Goal: Task Accomplishment & Management: Use online tool/utility

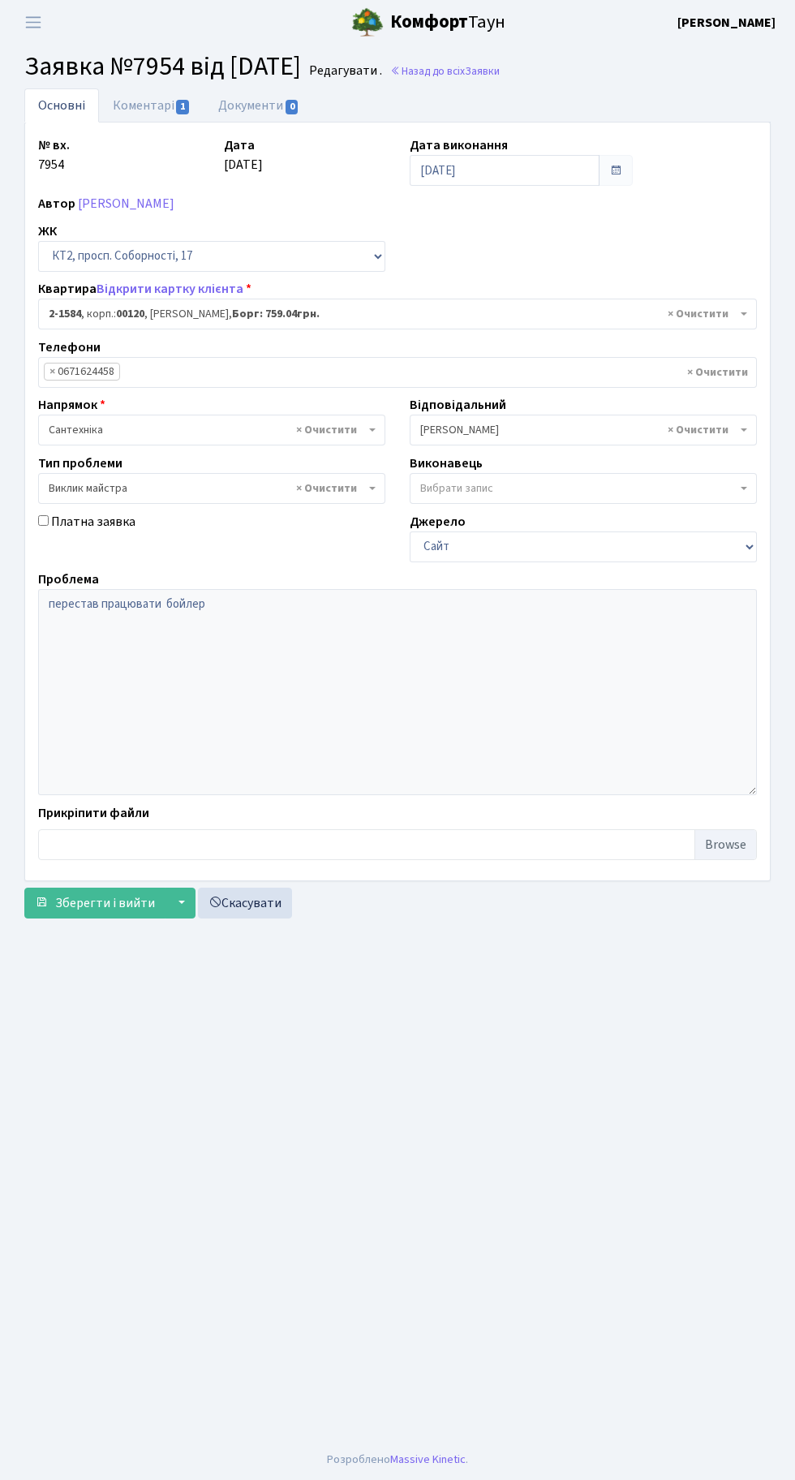
select select "13199"
select select "29"
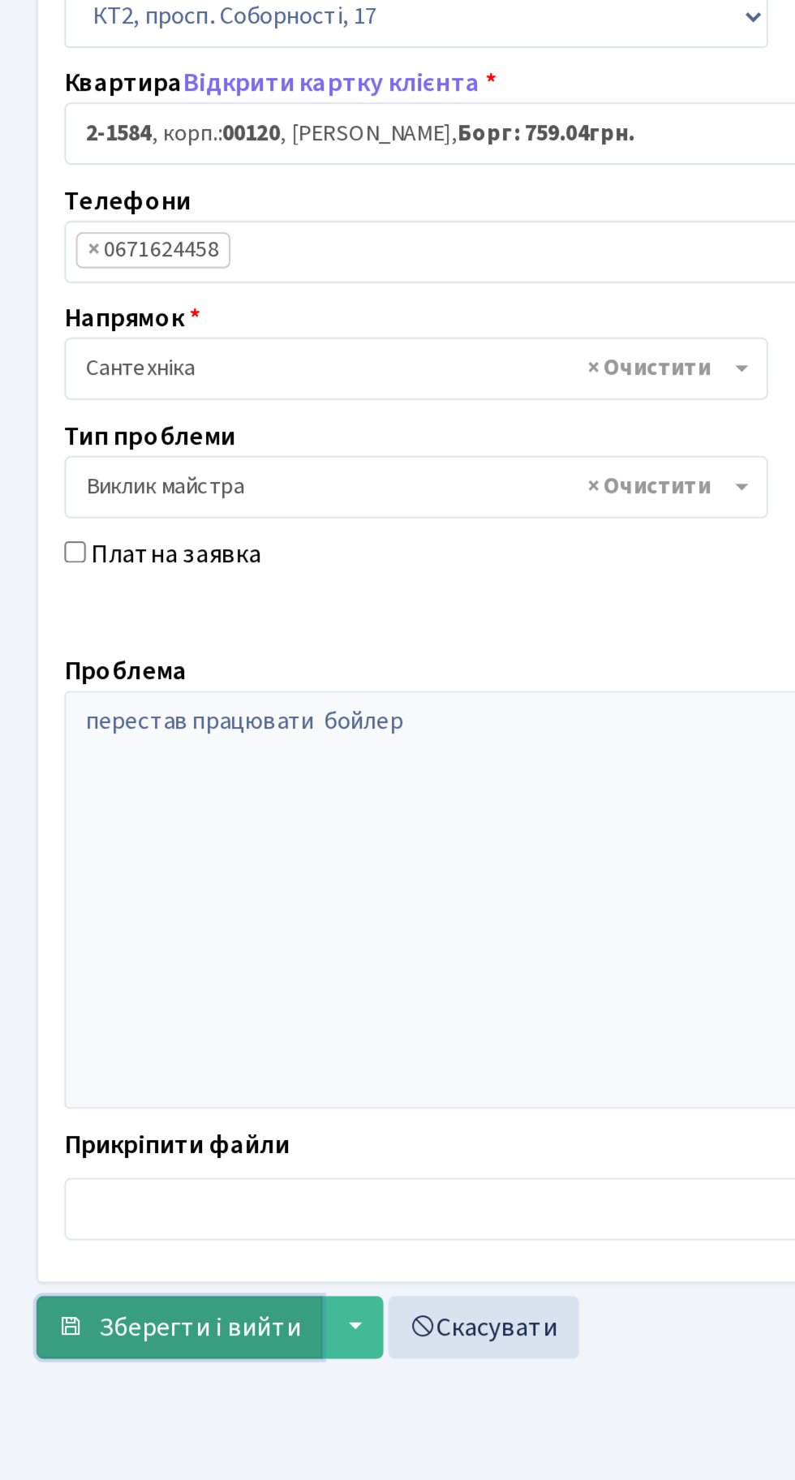
click at [108, 905] on span "Зберегти і вийти" at bounding box center [105, 903] width 100 height 18
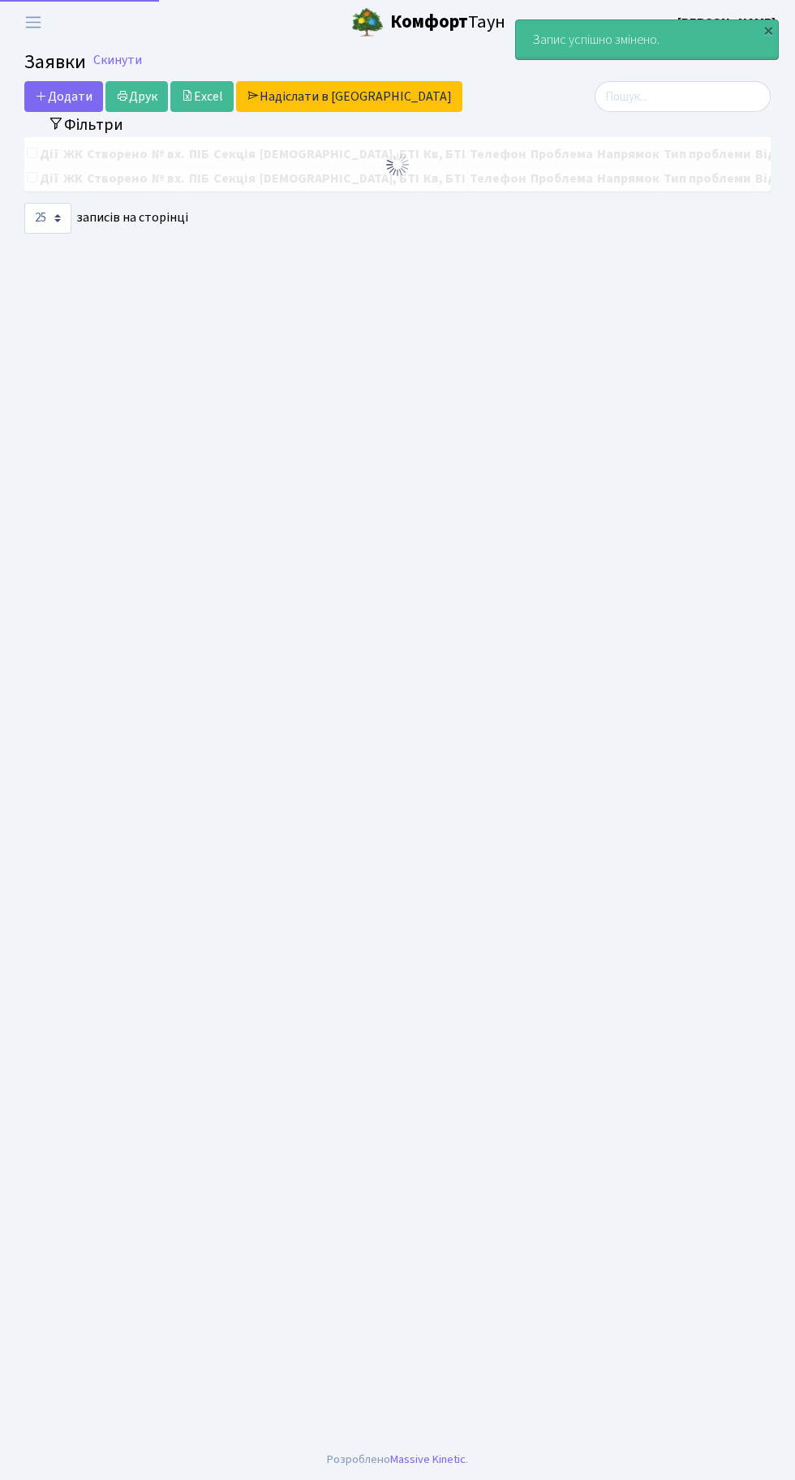
select select "25"
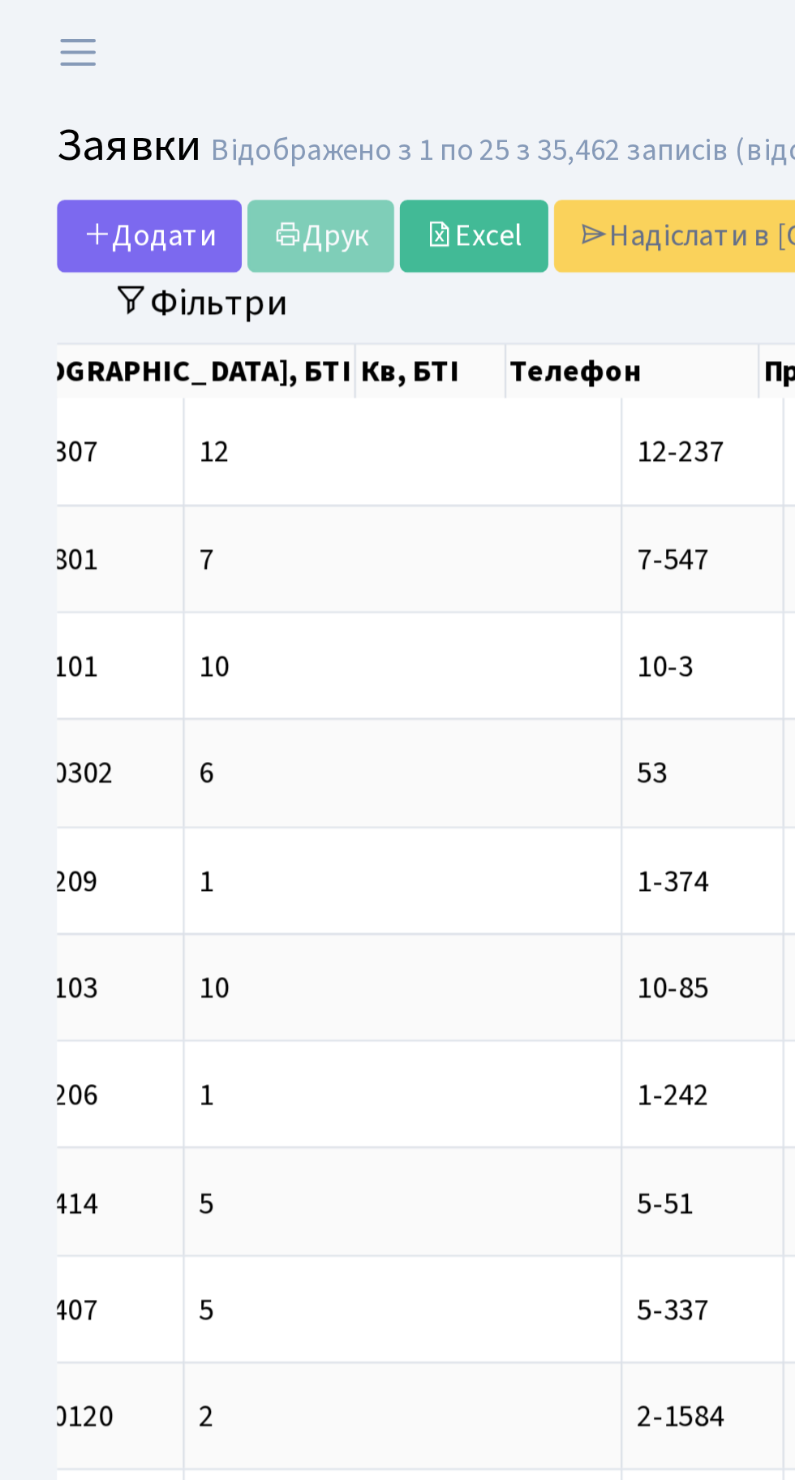
scroll to position [0, 542]
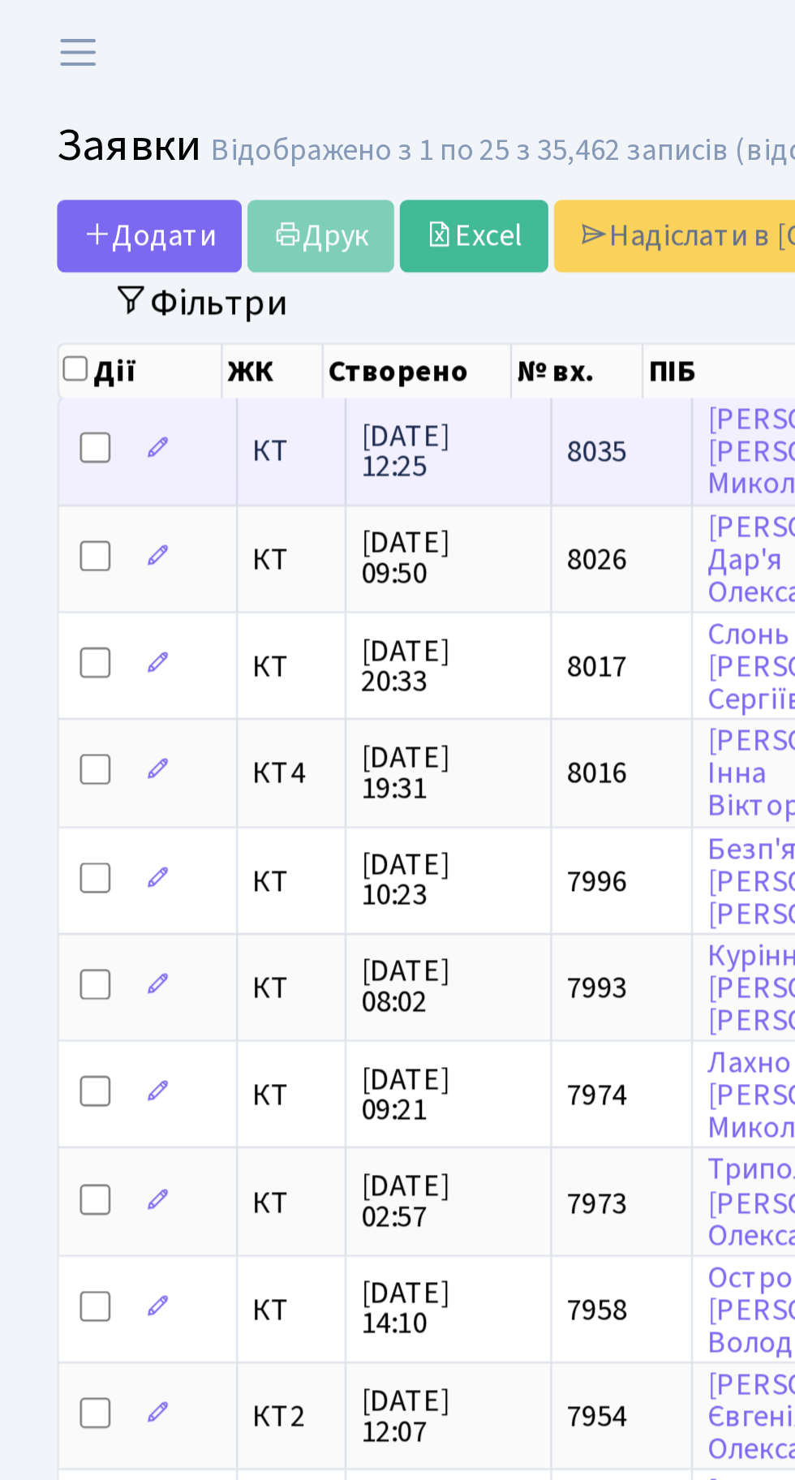
click at [41, 184] on input "checkbox" at bounding box center [40, 190] width 13 height 13
checkbox input "true"
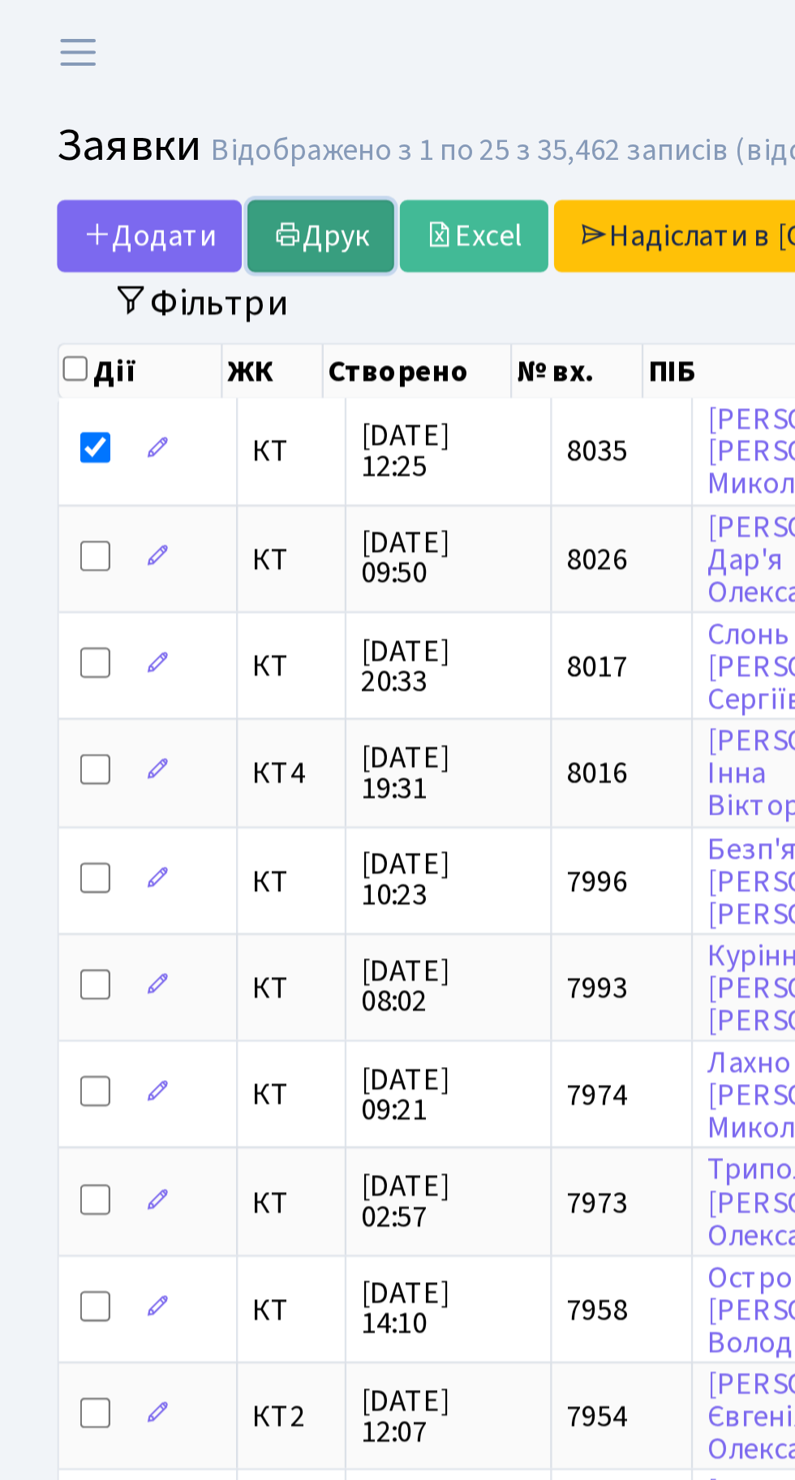
click at [145, 95] on link "Друк" at bounding box center [136, 100] width 62 height 31
